Goal: Check status: Check status

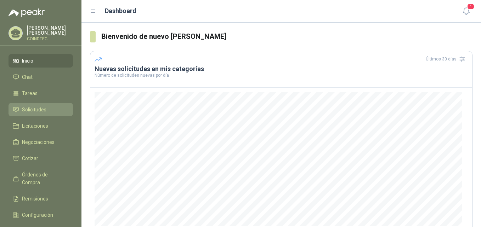
click at [39, 111] on span "Solicitudes" at bounding box center [34, 110] width 24 height 8
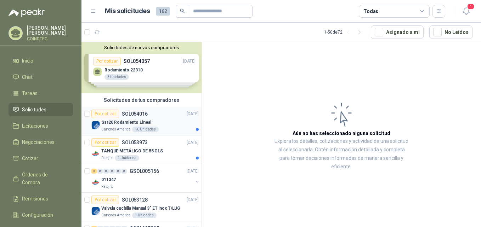
click at [167, 122] on div "Ssr20 Rodamiento Lineal" at bounding box center [149, 122] width 97 height 8
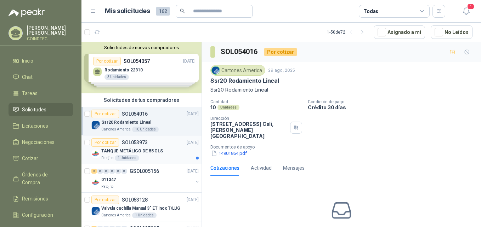
click at [166, 145] on div "Por cotizar SOL053973 [DATE]" at bounding box center [144, 142] width 107 height 8
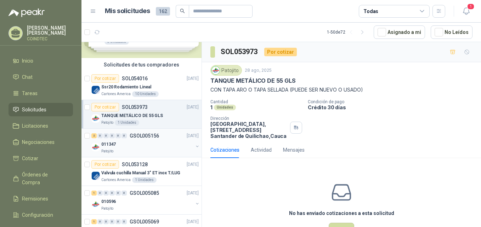
scroll to position [71, 0]
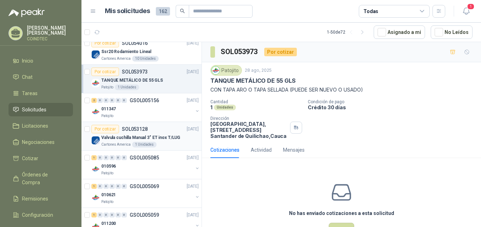
click at [178, 140] on div "Valvula cuchilla Manual 3" ET inox T/LUG" at bounding box center [149, 137] width 97 height 8
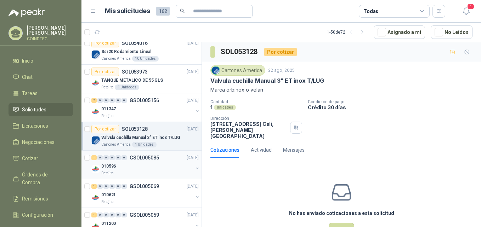
click at [173, 164] on div "010596" at bounding box center [147, 166] width 92 height 8
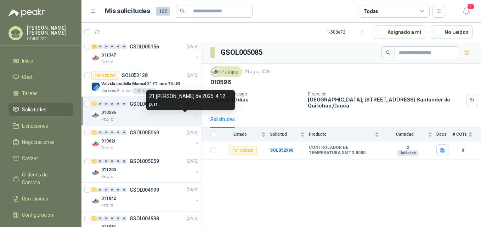
scroll to position [142, 0]
